Goal: Find specific page/section: Find specific page/section

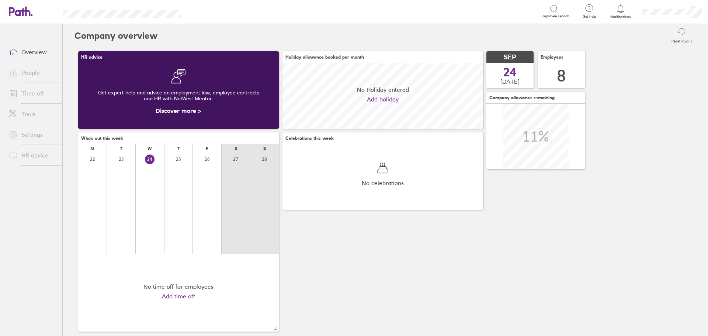
scroll to position [66, 201]
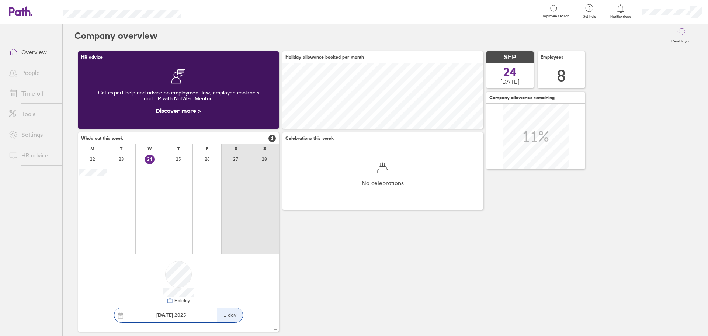
click at [33, 74] on link "People" at bounding box center [32, 72] width 59 height 15
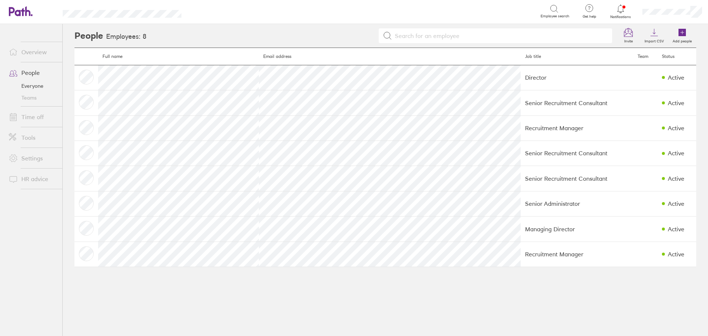
click at [25, 85] on link "Everyone" at bounding box center [32, 86] width 59 height 12
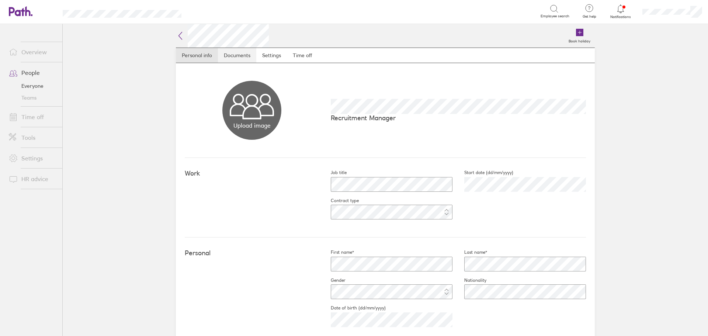
click at [236, 56] on link "Documents" at bounding box center [237, 55] width 38 height 15
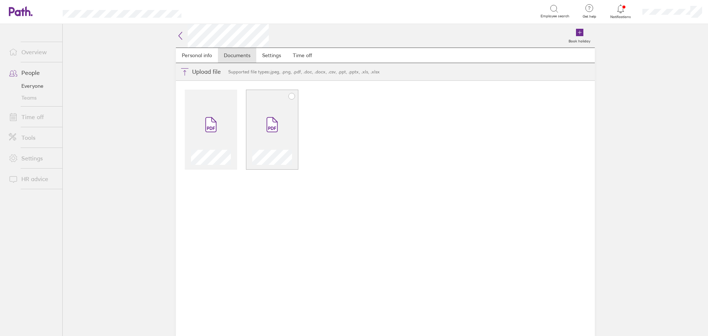
click at [270, 135] on span at bounding box center [272, 125] width 31 height 44
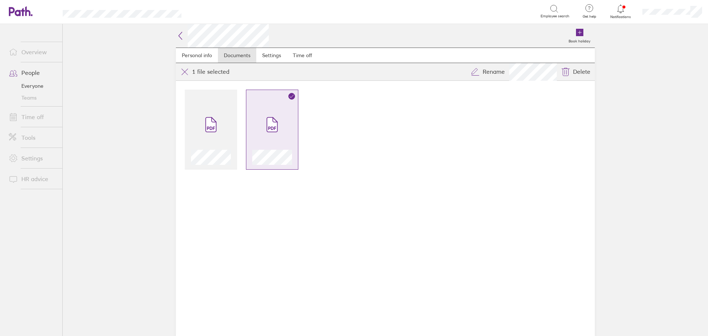
click at [270, 135] on span at bounding box center [272, 125] width 31 height 44
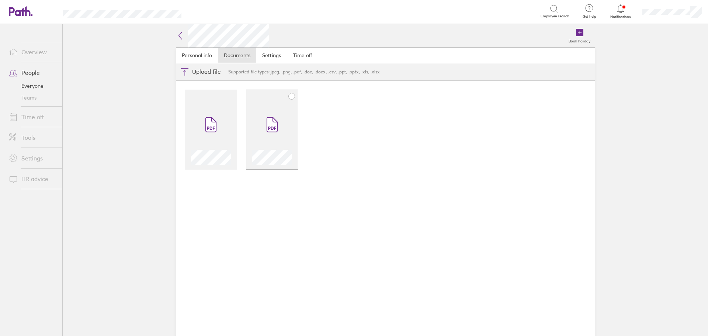
click at [270, 135] on span at bounding box center [272, 125] width 31 height 44
